Goal: Information Seeking & Learning: Learn about a topic

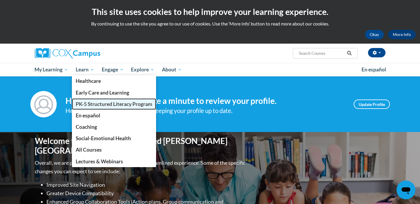
click at [98, 106] on span "PK-5 Structured Literacy Program" at bounding box center [114, 104] width 77 height 6
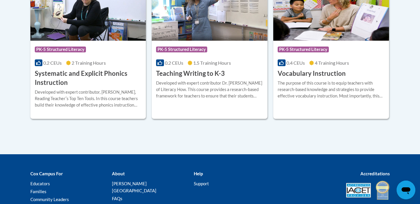
scroll to position [734, 0]
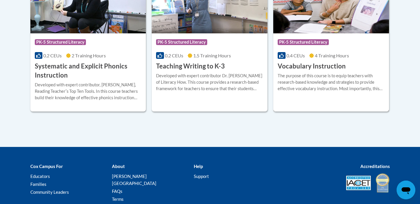
click at [342, 21] on img at bounding box center [331, 4] width 116 height 60
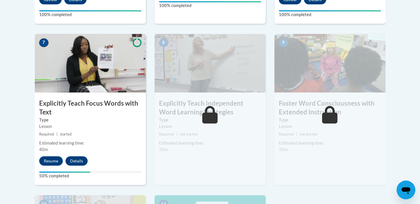
scroll to position [481, 0]
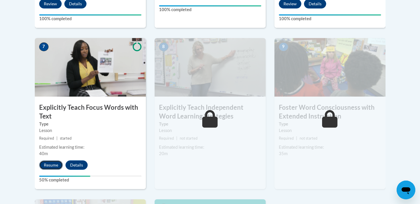
click at [47, 161] on button "Resume" at bounding box center [51, 164] width 24 height 9
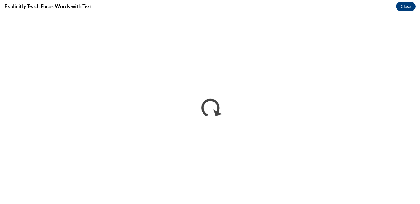
scroll to position [0, 0]
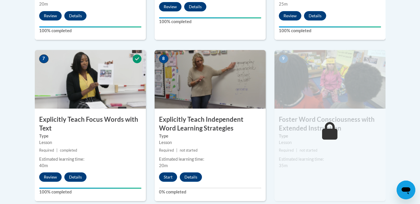
scroll to position [486, 0]
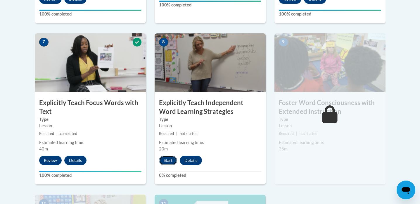
click at [163, 159] on button "Start" at bounding box center [168, 160] width 18 height 9
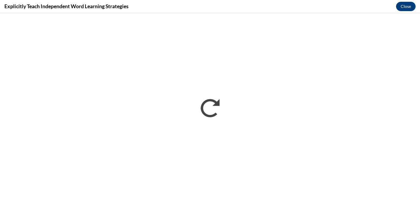
scroll to position [0, 0]
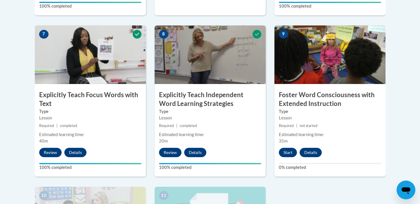
scroll to position [498, 0]
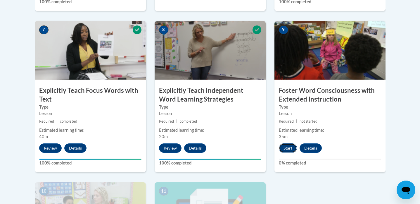
click at [289, 146] on button "Start" at bounding box center [288, 147] width 18 height 9
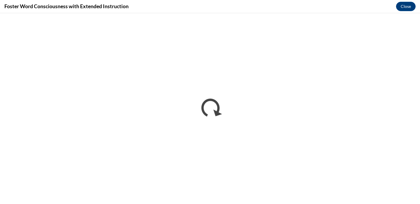
scroll to position [0, 0]
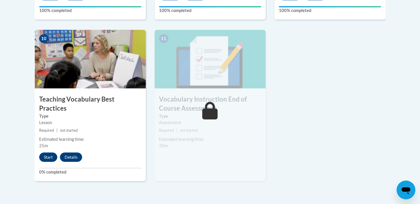
scroll to position [649, 0]
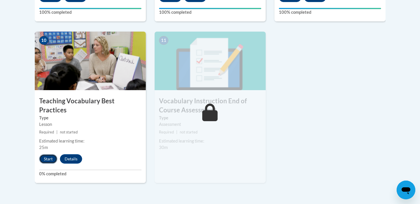
click at [44, 154] on button "Start" at bounding box center [48, 158] width 18 height 9
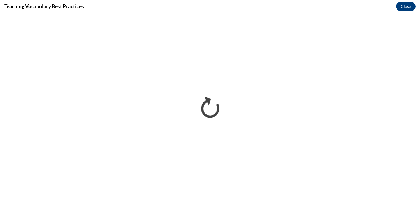
scroll to position [0, 0]
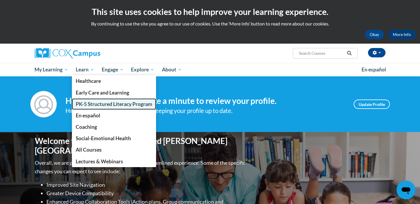
click at [92, 104] on span "PK-5 Structured Literacy Program" at bounding box center [114, 104] width 77 height 6
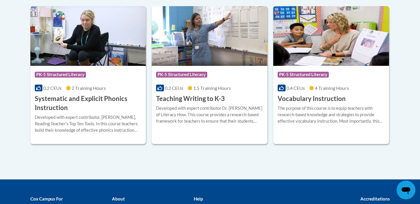
scroll to position [668, 0]
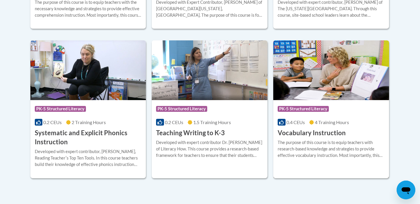
click at [311, 93] on img at bounding box center [331, 70] width 116 height 60
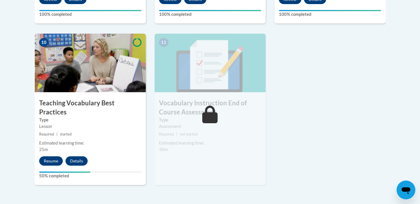
scroll to position [666, 0]
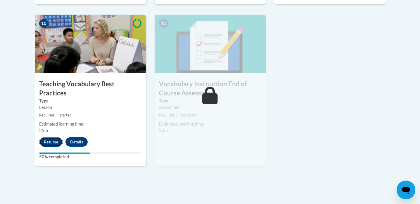
click at [46, 137] on button "Resume" at bounding box center [51, 141] width 24 height 9
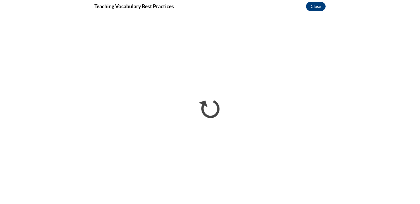
scroll to position [629, 0]
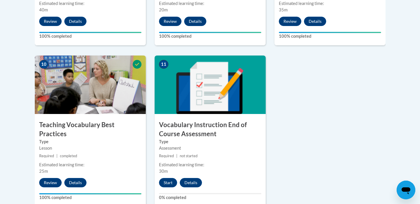
scroll to position [630, 0]
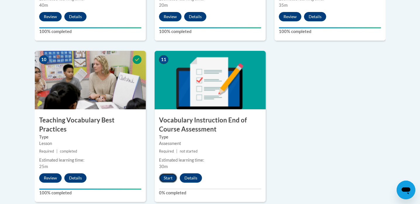
click at [168, 178] on button "Start" at bounding box center [168, 177] width 18 height 9
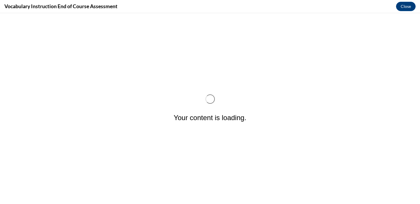
scroll to position [0, 0]
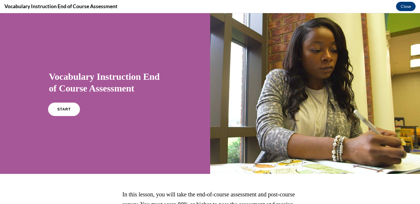
click at [69, 110] on span "START" at bounding box center [63, 109] width 13 height 4
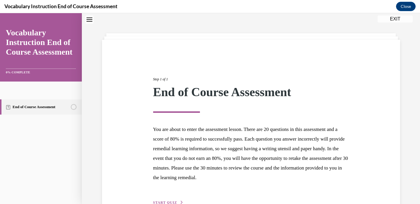
scroll to position [55, 0]
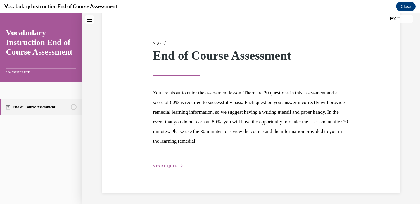
click at [174, 164] on span "START QUIZ" at bounding box center [165, 166] width 24 height 4
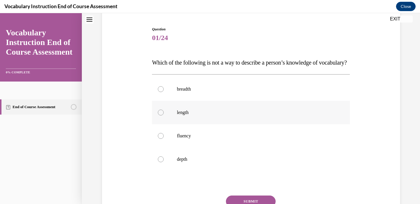
click at [171, 124] on label "length" at bounding box center [251, 112] width 198 height 23
click at [164, 115] on input "length" at bounding box center [161, 113] width 6 height 6
radio input "true"
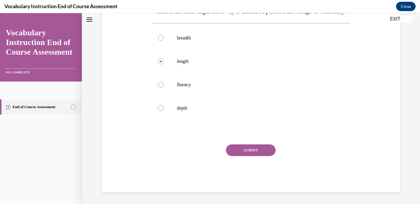
click at [238, 149] on button "SUBMIT" at bounding box center [251, 150] width 50 height 12
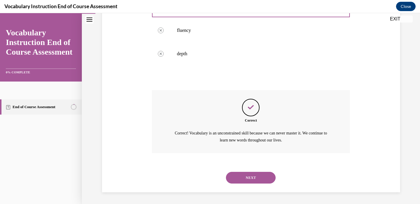
click at [234, 177] on button "NEXT" at bounding box center [251, 178] width 50 height 12
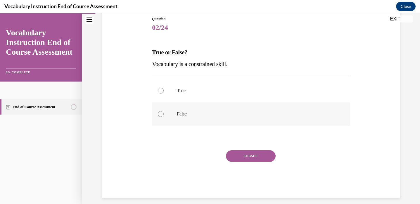
click at [182, 119] on label "False" at bounding box center [251, 113] width 198 height 23
click at [164, 117] on input "False" at bounding box center [161, 114] width 6 height 6
radio input "true"
click at [232, 154] on button "SUBMIT" at bounding box center [251, 156] width 50 height 12
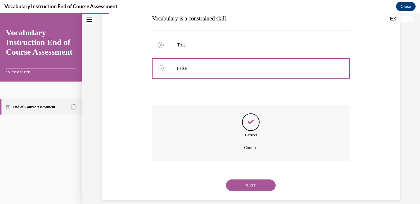
scroll to position [118, 0]
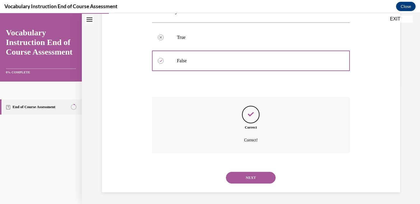
click at [239, 172] on div "NEXT" at bounding box center [251, 177] width 198 height 23
click at [239, 176] on button "NEXT" at bounding box center [251, 178] width 50 height 12
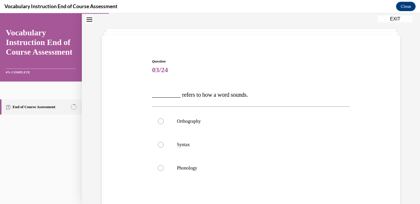
scroll to position [23, 0]
click at [225, 166] on p "Phonology" at bounding box center [256, 168] width 158 height 6
click at [164, 166] on input "Phonology" at bounding box center [161, 168] width 6 height 6
radio input "true"
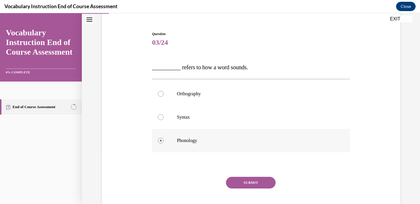
scroll to position [51, 0]
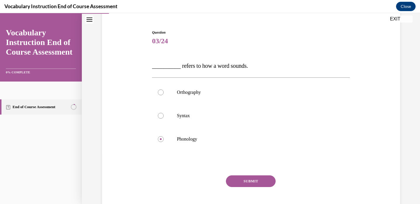
click at [238, 179] on button "SUBMIT" at bounding box center [251, 181] width 50 height 12
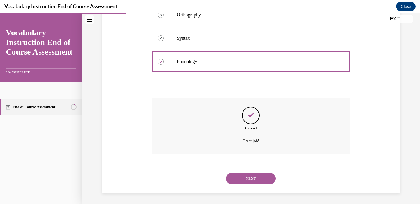
scroll to position [130, 0]
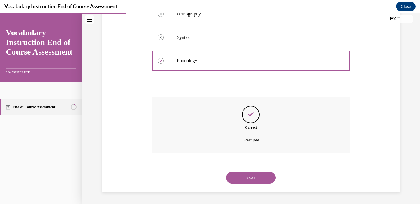
click at [239, 182] on button "NEXT" at bounding box center [251, 178] width 50 height 12
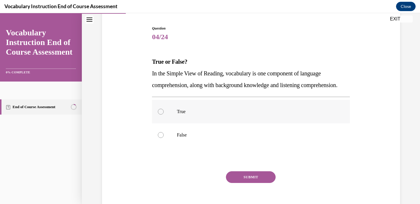
scroll to position [56, 0]
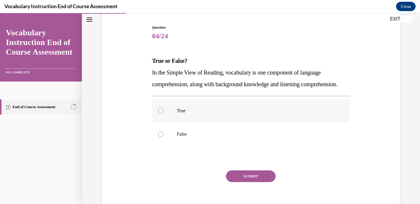
click at [204, 116] on label "True" at bounding box center [251, 110] width 198 height 23
click at [164, 114] on input "True" at bounding box center [161, 111] width 6 height 6
radio input "true"
click at [233, 182] on button "SUBMIT" at bounding box center [251, 176] width 50 height 12
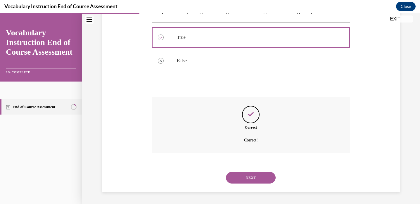
scroll to position [142, 0]
click at [235, 176] on button "NEXT" at bounding box center [251, 178] width 50 height 12
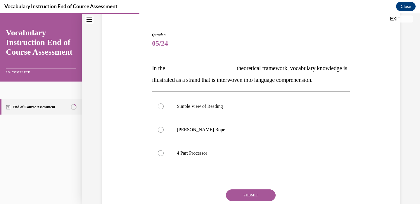
scroll to position [49, 0]
click at [278, 123] on label "Scarborough's Rope" at bounding box center [251, 130] width 198 height 23
click at [164, 127] on input "Scarborough's Rope" at bounding box center [161, 130] width 6 height 6
radio input "true"
click at [246, 198] on button "SUBMIT" at bounding box center [251, 196] width 50 height 12
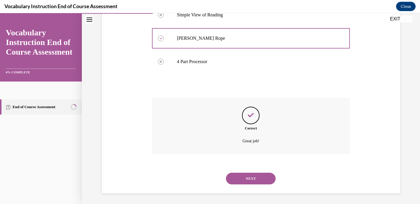
scroll to position [142, 0]
click at [249, 182] on button "NEXT" at bounding box center [251, 178] width 50 height 12
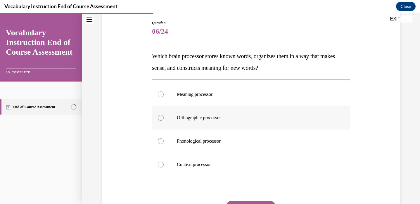
scroll to position [64, 0]
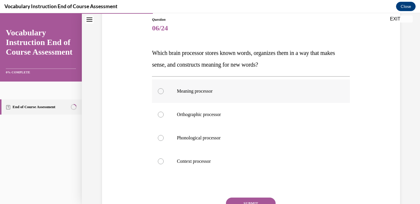
click at [258, 99] on label "Meaning processor" at bounding box center [251, 91] width 198 height 23
click at [164, 94] on input "Meaning processor" at bounding box center [161, 91] width 6 height 6
radio input "true"
click at [248, 199] on button "SUBMIT" at bounding box center [251, 204] width 50 height 12
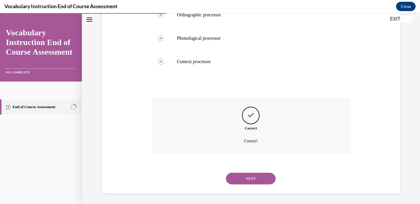
scroll to position [165, 0]
click at [250, 180] on button "NEXT" at bounding box center [251, 178] width 50 height 12
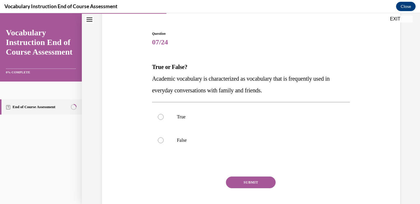
scroll to position [53, 0]
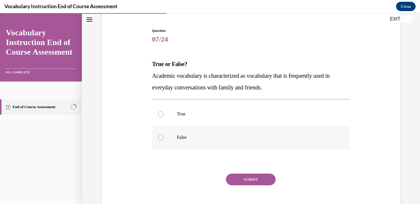
click at [305, 135] on p "False" at bounding box center [256, 137] width 158 height 6
click at [164, 135] on input "False" at bounding box center [161, 137] width 6 height 6
radio input "true"
click at [253, 180] on button "SUBMIT" at bounding box center [251, 180] width 50 height 12
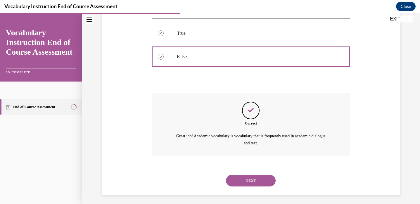
scroll to position [137, 0]
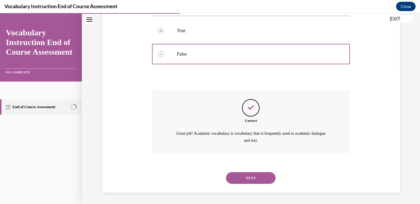
click at [247, 178] on button "NEXT" at bounding box center [251, 178] width 50 height 12
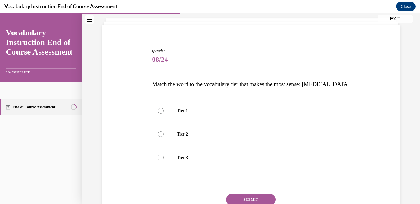
scroll to position [34, 0]
click at [250, 158] on p "Tier 3" at bounding box center [256, 157] width 158 height 6
click at [164, 158] on input "Tier 3" at bounding box center [161, 157] width 6 height 6
radio input "true"
click at [236, 198] on button "SUBMIT" at bounding box center [251, 199] width 50 height 12
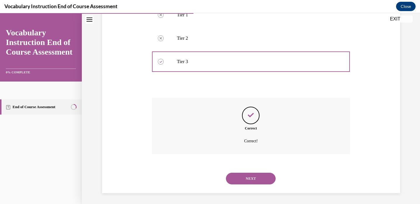
scroll to position [130, 0]
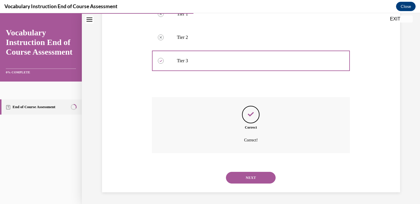
click at [249, 179] on button "NEXT" at bounding box center [251, 178] width 50 height 12
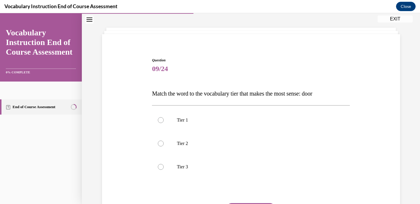
scroll to position [25, 0]
click at [245, 119] on p "Tier 1" at bounding box center [256, 119] width 158 height 6
click at [164, 119] on input "Tier 1" at bounding box center [161, 119] width 6 height 6
radio input "true"
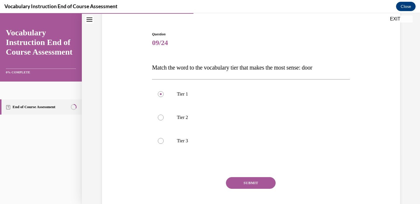
click at [246, 184] on button "SUBMIT" at bounding box center [251, 183] width 50 height 12
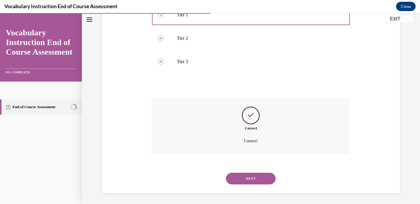
scroll to position [130, 0]
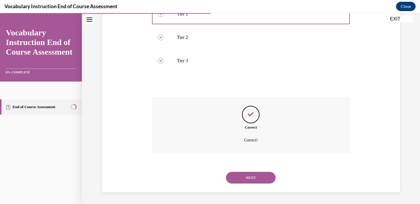
click at [246, 177] on button "NEXT" at bounding box center [251, 178] width 50 height 12
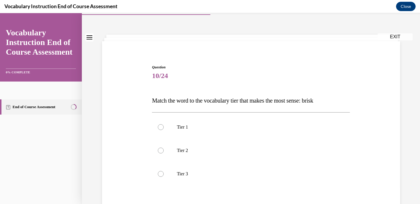
scroll to position [20, 0]
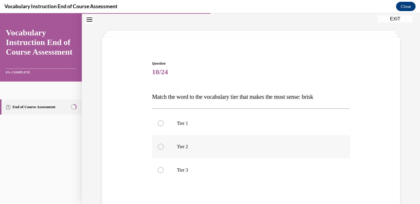
click at [247, 154] on label "Tier 2" at bounding box center [251, 146] width 198 height 23
click at [164, 150] on input "Tier 2" at bounding box center [161, 147] width 6 height 6
radio input "true"
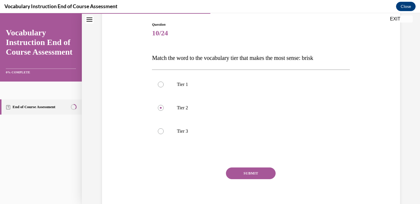
click at [245, 170] on button "SUBMIT" at bounding box center [251, 174] width 50 height 12
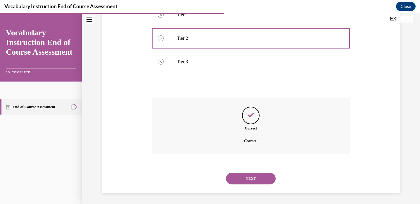
scroll to position [130, 0]
click at [244, 175] on button "NEXT" at bounding box center [251, 178] width 50 height 12
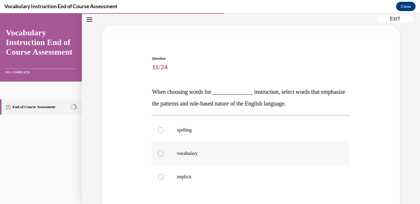
scroll to position [28, 0]
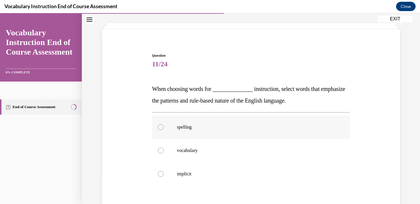
click at [200, 137] on label "spelling" at bounding box center [251, 126] width 198 height 23
click at [164, 130] on input "spelling" at bounding box center [161, 127] width 6 height 6
radio input "true"
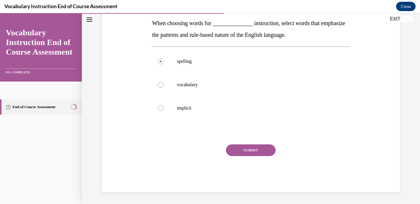
click at [239, 148] on button "SUBMIT" at bounding box center [251, 150] width 50 height 12
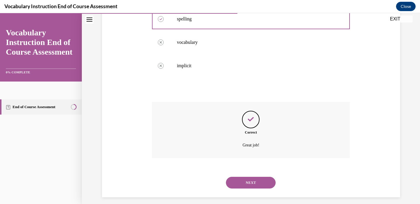
scroll to position [142, 0]
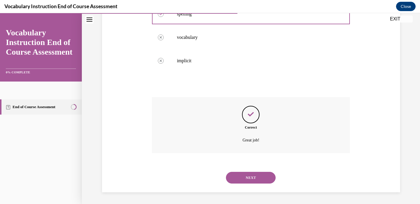
click at [245, 180] on button "NEXT" at bounding box center [251, 178] width 50 height 12
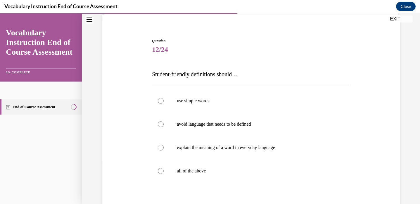
scroll to position [42, 0]
click at [282, 167] on label "all of the above" at bounding box center [251, 171] width 198 height 23
click at [164, 169] on input "all of the above" at bounding box center [161, 172] width 6 height 6
radio input "true"
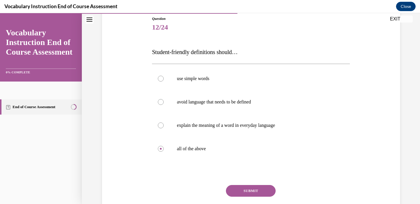
click at [258, 187] on button "SUBMIT" at bounding box center [251, 191] width 50 height 12
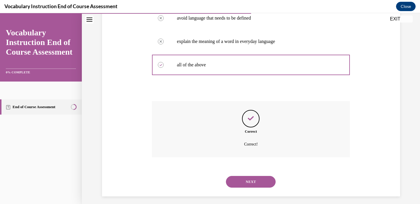
scroll to position [153, 0]
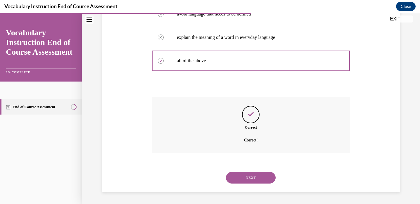
click at [254, 180] on button "NEXT" at bounding box center [251, 178] width 50 height 12
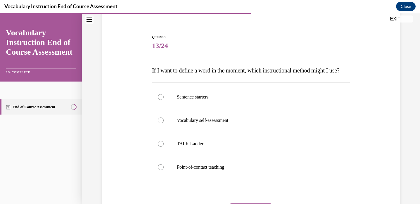
scroll to position [52, 0]
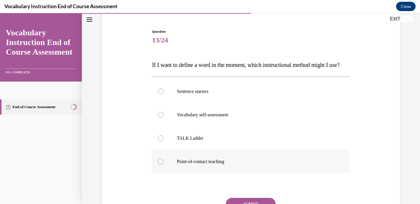
click at [258, 165] on p "Point-of-contact teaching" at bounding box center [256, 162] width 158 height 6
click at [164, 165] on input "Point-of-contact teaching" at bounding box center [161, 162] width 6 height 6
radio input "true"
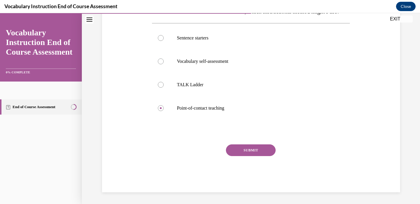
click at [253, 156] on button "SUBMIT" at bounding box center [251, 150] width 50 height 12
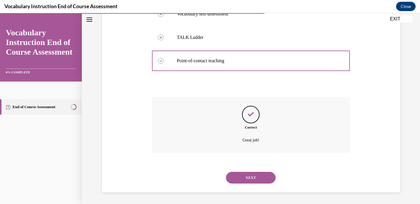
scroll to position [165, 0]
click at [248, 175] on button "NEXT" at bounding box center [251, 178] width 50 height 12
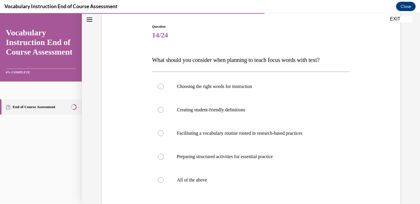
scroll to position [60, 0]
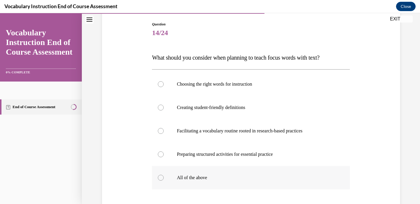
click at [251, 178] on p "All of the above" at bounding box center [256, 178] width 158 height 6
click at [164, 178] on input "All of the above" at bounding box center [161, 178] width 6 height 6
radio input "true"
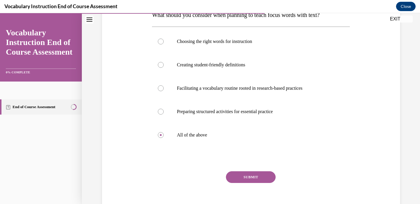
click at [253, 180] on button "SUBMIT" at bounding box center [251, 177] width 50 height 12
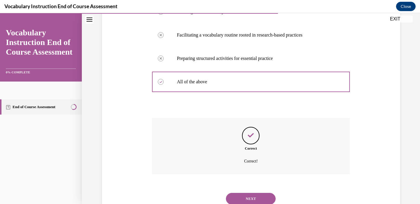
scroll to position [177, 0]
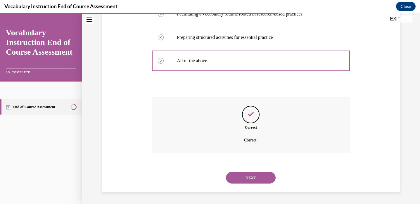
click at [246, 177] on button "NEXT" at bounding box center [251, 178] width 50 height 12
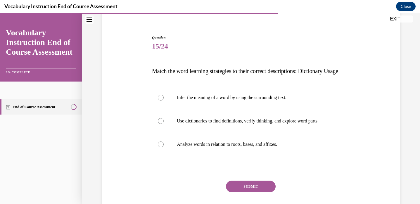
scroll to position [51, 0]
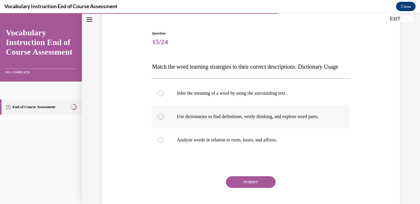
click at [316, 128] on label "Use dictionaries to find definitions, verify thinking, and explore word parts." at bounding box center [251, 116] width 198 height 23
click at [164, 120] on input "Use dictionaries to find definitions, verify thinking, and explore word parts." at bounding box center [161, 117] width 6 height 6
radio input "true"
click at [265, 188] on button "SUBMIT" at bounding box center [251, 182] width 50 height 12
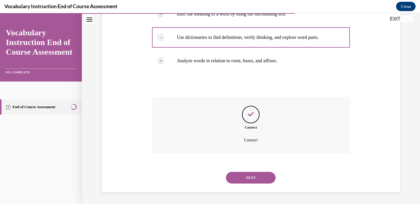
scroll to position [142, 0]
click at [261, 182] on button "NEXT" at bounding box center [251, 178] width 50 height 12
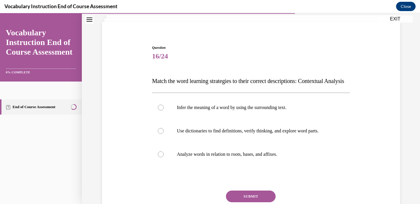
scroll to position [42, 0]
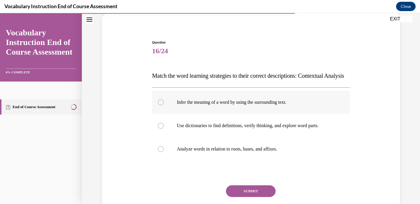
click at [329, 114] on label "Infer the meaning of a word by using the surrounding text." at bounding box center [251, 102] width 198 height 23
click at [164, 105] on input "Infer the meaning of a word by using the surrounding text." at bounding box center [161, 102] width 6 height 6
radio input "true"
click at [268, 197] on button "SUBMIT" at bounding box center [251, 191] width 50 height 12
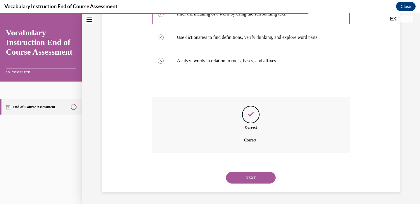
scroll to position [142, 0]
click at [264, 183] on button "NEXT" at bounding box center [251, 178] width 50 height 12
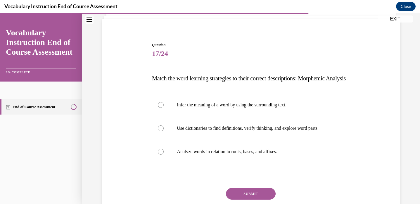
scroll to position [40, 0]
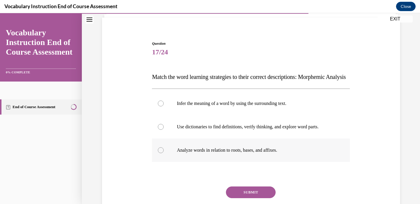
click at [277, 162] on label "Analyze words in relation to roots, bases, and affixes." at bounding box center [251, 150] width 198 height 23
click at [164, 153] on input "Analyze words in relation to roots, bases, and affixes." at bounding box center [161, 150] width 6 height 6
radio input "true"
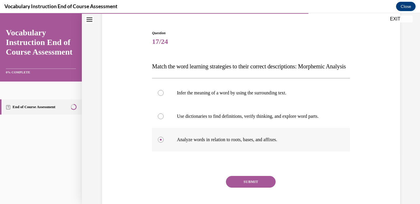
scroll to position [52, 0]
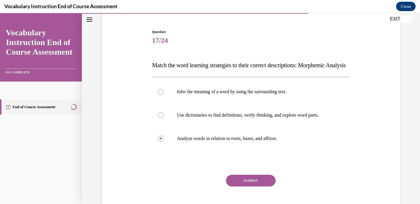
click at [274, 187] on button "SUBMIT" at bounding box center [251, 181] width 50 height 12
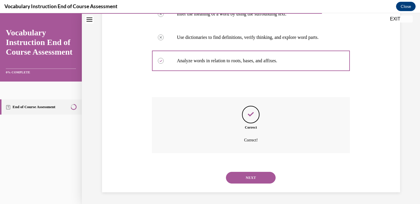
click at [253, 181] on button "NEXT" at bounding box center [251, 178] width 50 height 12
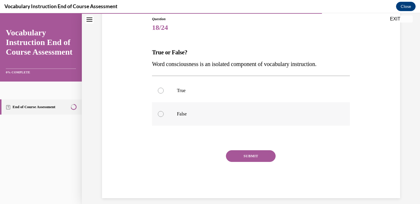
click at [273, 116] on p "False" at bounding box center [256, 114] width 158 height 6
click at [164, 116] on input "False" at bounding box center [161, 114] width 6 height 6
radio input "true"
click at [260, 155] on button "SUBMIT" at bounding box center [251, 156] width 50 height 12
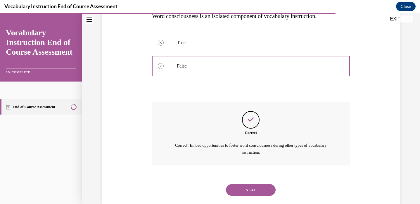
scroll to position [125, 0]
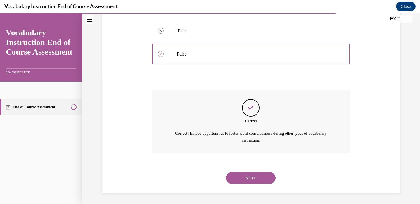
click at [246, 181] on button "NEXT" at bounding box center [251, 178] width 50 height 12
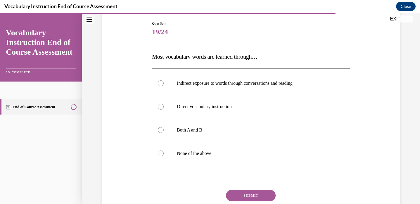
scroll to position [56, 0]
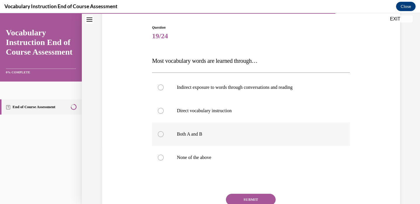
click at [254, 139] on label "Both A and B" at bounding box center [251, 134] width 198 height 23
click at [164, 137] on input "Both A and B" at bounding box center [161, 134] width 6 height 6
radio input "true"
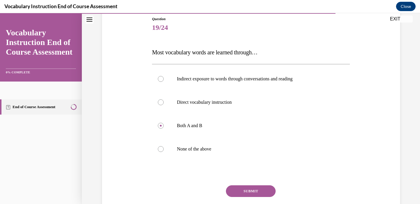
click at [241, 189] on button "SUBMIT" at bounding box center [251, 191] width 50 height 12
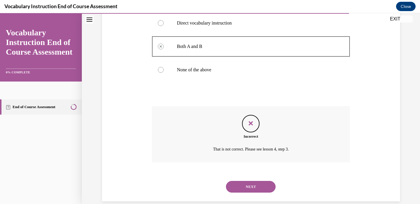
scroll to position [153, 0]
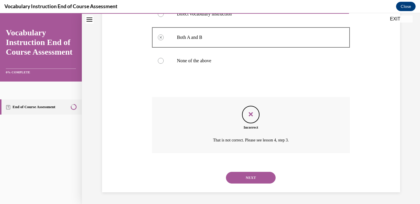
click at [247, 177] on button "NEXT" at bounding box center [251, 178] width 50 height 12
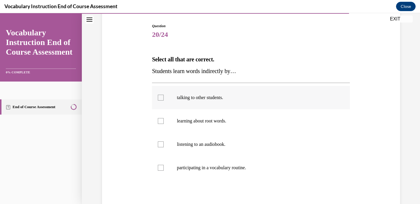
scroll to position [59, 0]
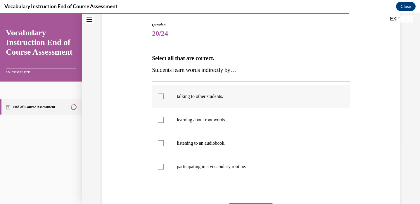
click at [242, 104] on label "talking to other students." at bounding box center [251, 96] width 198 height 23
click at [164, 99] on input "talking to other students." at bounding box center [161, 97] width 6 height 6
checkbox input "true"
click at [224, 144] on p "listening to an audiobook." at bounding box center [256, 143] width 158 height 6
click at [164, 144] on input "listening to an audiobook." at bounding box center [161, 143] width 6 height 6
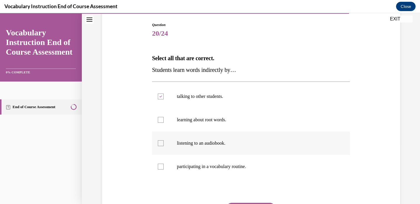
checkbox input "true"
click at [212, 171] on label "participating in a vocabulary routine." at bounding box center [251, 166] width 198 height 23
click at [164, 170] on input "participating in a vocabulary routine." at bounding box center [161, 167] width 6 height 6
checkbox input "true"
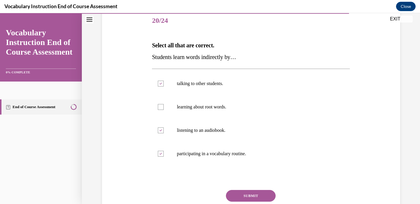
click at [235, 195] on button "SUBMIT" at bounding box center [251, 196] width 50 height 12
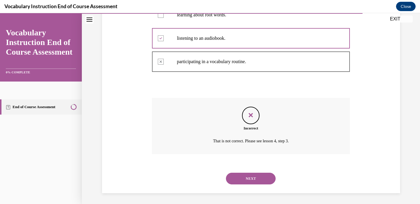
scroll to position [165, 0]
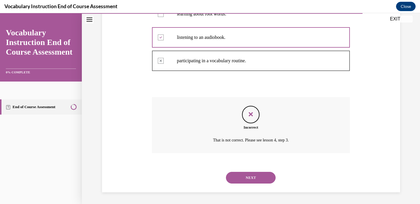
click at [239, 177] on button "NEXT" at bounding box center [251, 178] width 50 height 12
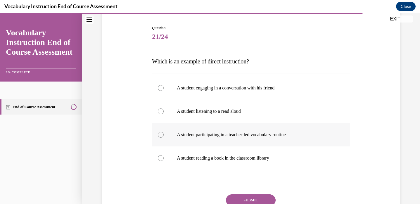
scroll to position [56, 0]
click at [285, 142] on label "A student participating in a teacher-led vocabulary routine" at bounding box center [251, 134] width 198 height 23
click at [164, 137] on input "A student participating in a teacher-led vocabulary routine" at bounding box center [161, 135] width 6 height 6
radio input "true"
click at [255, 196] on button "SUBMIT" at bounding box center [251, 200] width 50 height 12
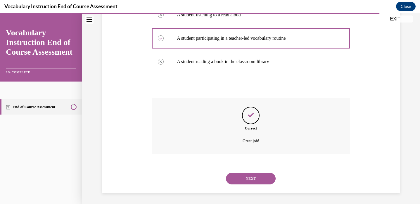
scroll to position [153, 0]
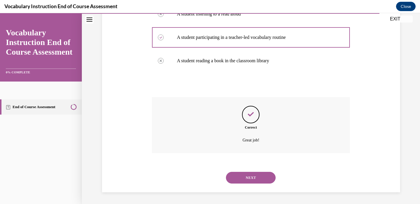
click at [261, 182] on button "NEXT" at bounding box center [251, 178] width 50 height 12
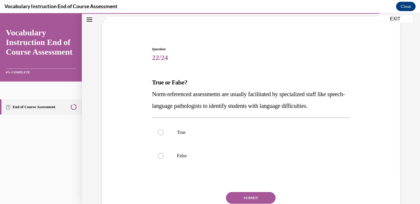
scroll to position [38, 0]
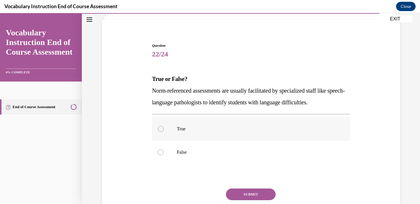
click at [297, 123] on label "True" at bounding box center [251, 128] width 198 height 23
click at [164, 126] on input "True" at bounding box center [161, 129] width 6 height 6
radio input "true"
click at [262, 191] on button "SUBMIT" at bounding box center [251, 195] width 50 height 12
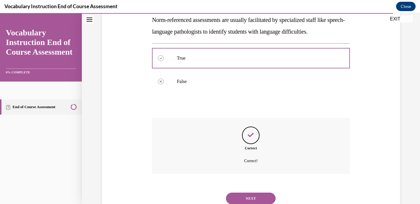
scroll to position [130, 0]
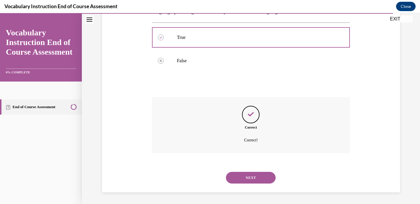
click at [255, 185] on div "NEXT" at bounding box center [251, 177] width 198 height 23
click at [255, 177] on button "NEXT" at bounding box center [251, 178] width 50 height 12
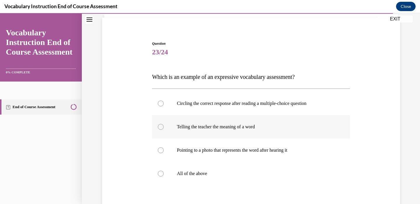
scroll to position [43, 0]
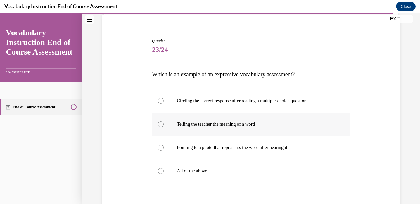
click at [284, 122] on p "Telling the teacher the meaning of a word" at bounding box center [256, 124] width 158 height 6
click at [164, 122] on input "Telling the teacher the meaning of a word" at bounding box center [161, 124] width 6 height 6
radio input "true"
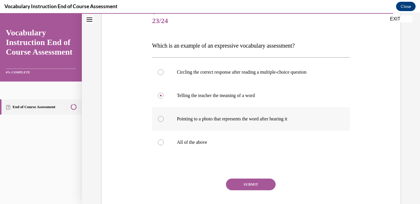
scroll to position [71, 0]
click at [264, 152] on label "All of the above" at bounding box center [251, 142] width 198 height 23
click at [164, 146] on input "All of the above" at bounding box center [161, 143] width 6 height 6
radio input "true"
click at [248, 183] on button "SUBMIT" at bounding box center [251, 185] width 50 height 12
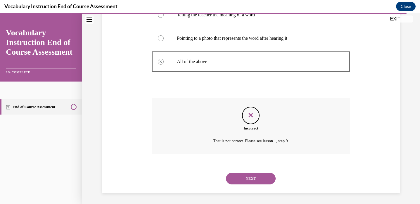
scroll to position [153, 0]
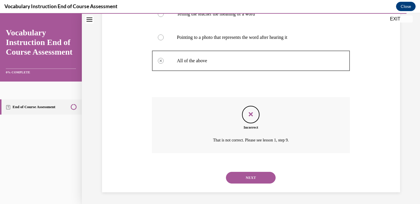
click at [249, 180] on button "NEXT" at bounding box center [251, 178] width 50 height 12
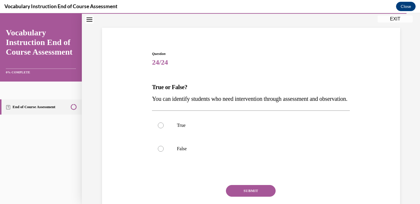
scroll to position [37, 0]
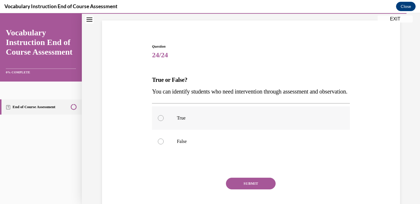
click at [250, 130] on label "True" at bounding box center [251, 117] width 198 height 23
click at [164, 121] on input "True" at bounding box center [161, 118] width 6 height 6
radio input "true"
click at [246, 189] on button "SUBMIT" at bounding box center [251, 184] width 50 height 12
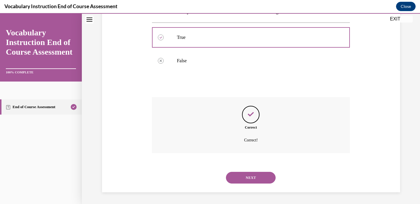
scroll to position [130, 0]
click at [251, 183] on button "NEXT" at bounding box center [251, 178] width 50 height 12
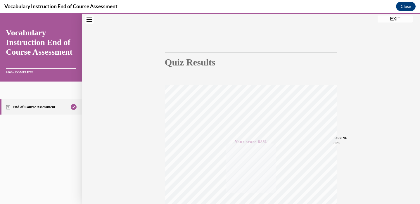
scroll to position [23, 0]
click at [397, 17] on button "EXIT" at bounding box center [395, 18] width 35 height 7
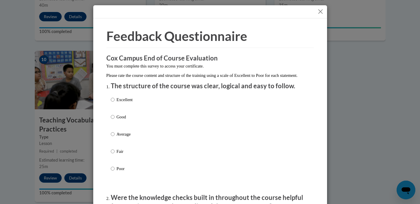
click at [322, 13] on button "Close" at bounding box center [320, 11] width 7 height 7
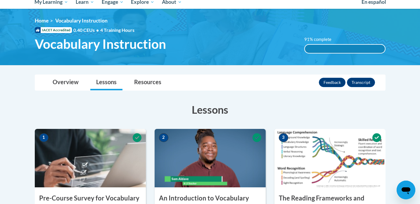
scroll to position [0, 0]
